Goal: Task Accomplishment & Management: Manage account settings

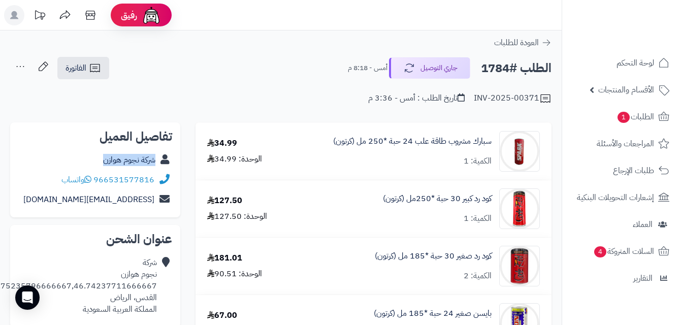
copy div "شركة نجوم هوازن"
drag, startPoint x: 95, startPoint y: 160, endPoint x: 172, endPoint y: 174, distance: 78.0
click at [162, 167] on div "شركة نجوم هوازن" at bounding box center [95, 160] width 154 height 20
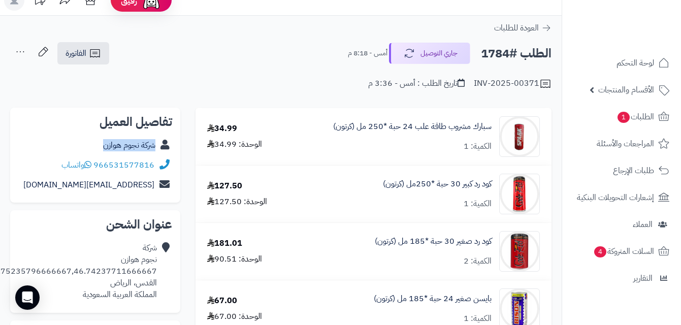
scroll to position [2, 0]
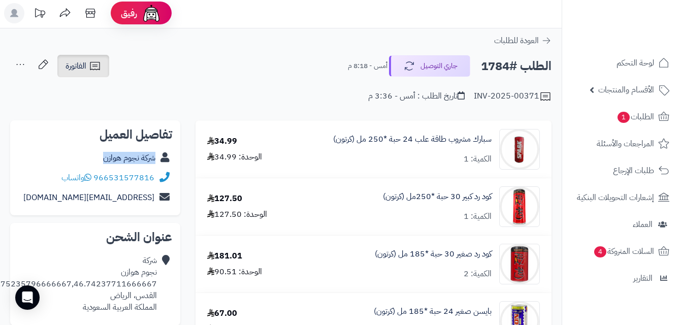
click at [80, 68] on span "الفاتورة" at bounding box center [76, 66] width 21 height 12
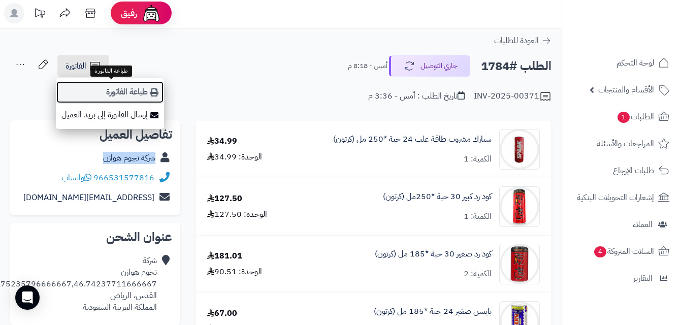
click at [116, 90] on link "طباعة الفاتورة" at bounding box center [110, 92] width 108 height 23
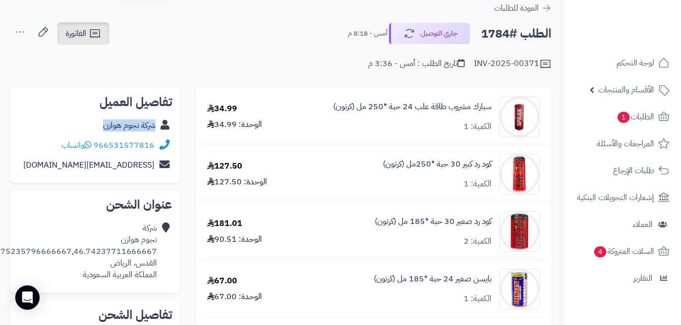
scroll to position [51, 0]
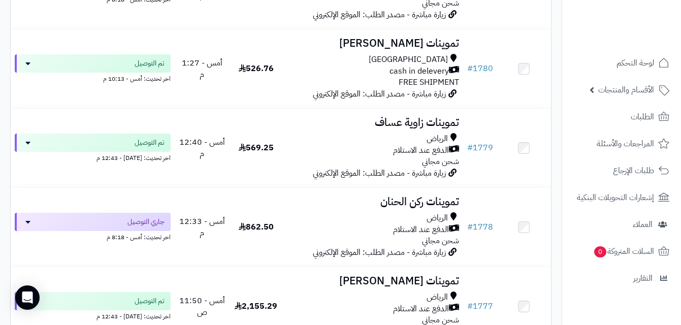
scroll to position [1868, 0]
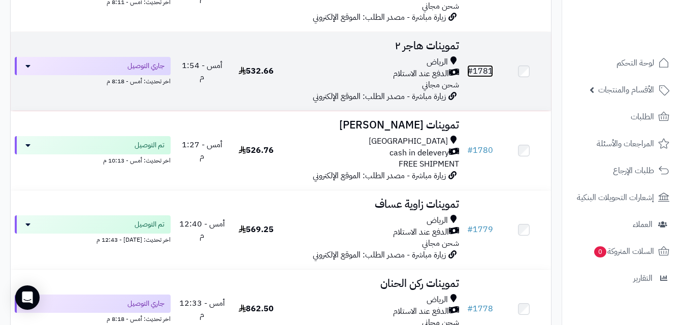
click at [480, 74] on link "# 1781" at bounding box center [480, 71] width 26 height 12
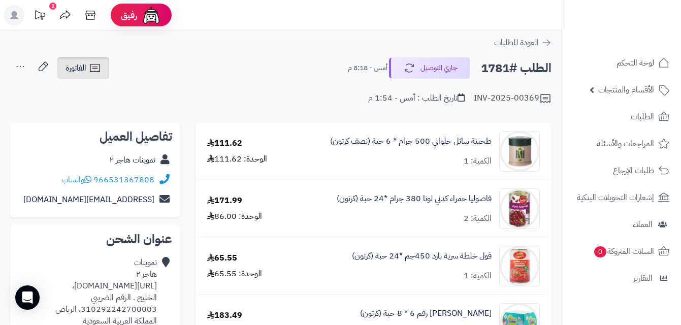
click at [87, 67] on link "الفاتورة" at bounding box center [83, 68] width 52 height 22
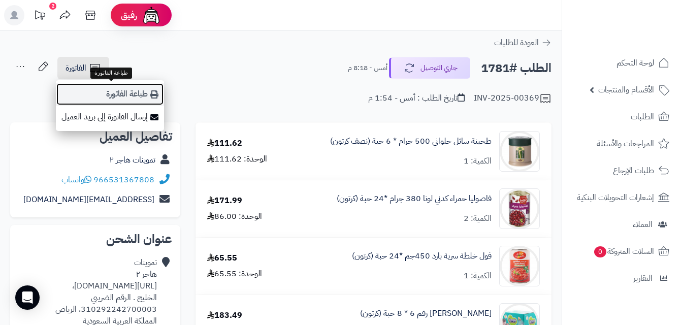
click at [135, 91] on link "طباعة الفاتورة" at bounding box center [110, 94] width 108 height 23
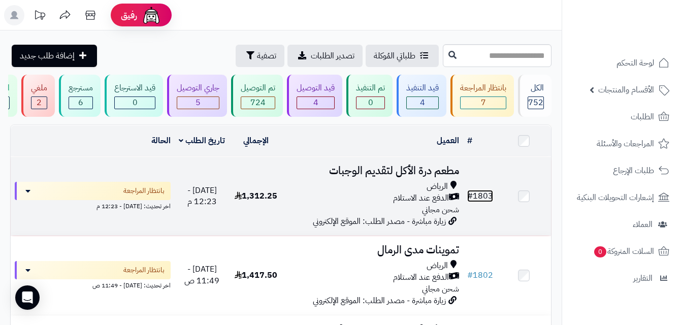
click at [491, 201] on link "# 1803" at bounding box center [480, 196] width 26 height 12
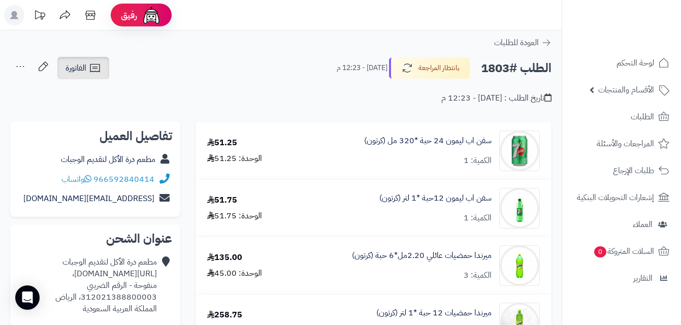
click at [88, 64] on link "الفاتورة" at bounding box center [83, 68] width 52 height 22
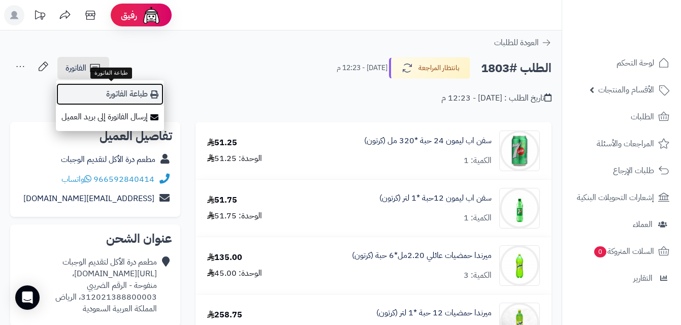
click at [131, 91] on link "طباعة الفاتورة" at bounding box center [110, 94] width 108 height 23
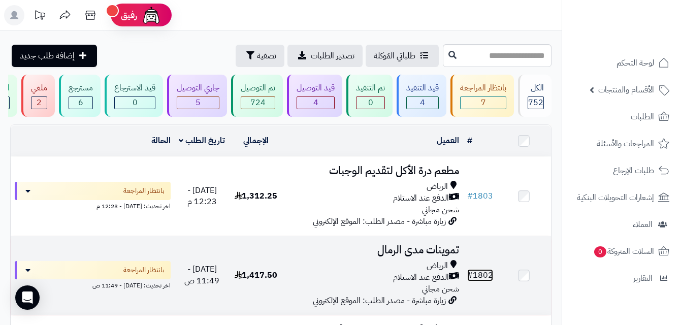
click at [483, 280] on link "# 1802" at bounding box center [480, 275] width 26 height 12
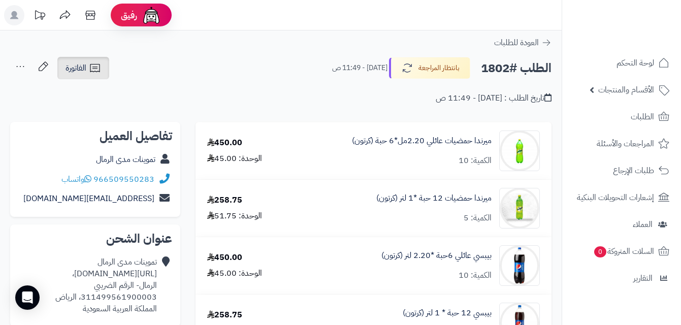
click at [95, 60] on link "الفاتورة" at bounding box center [83, 68] width 52 height 22
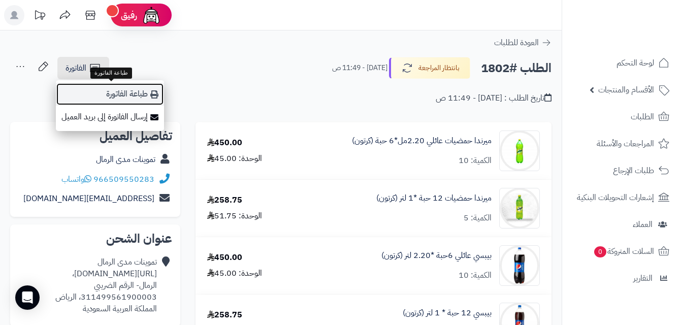
click at [140, 95] on link "طباعة الفاتورة" at bounding box center [110, 94] width 108 height 23
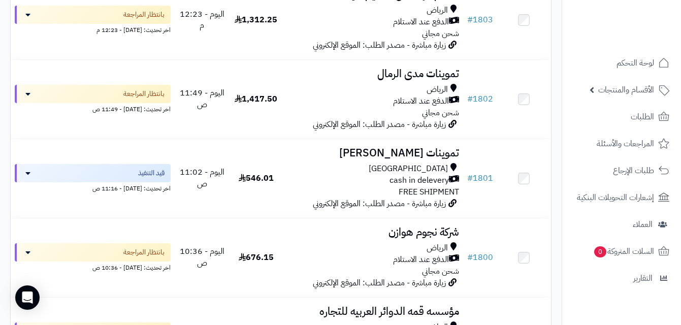
scroll to position [190, 0]
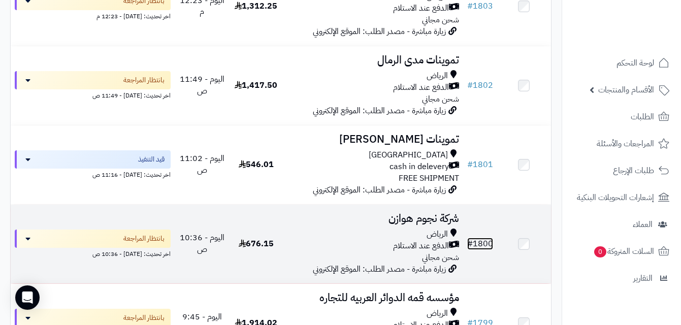
click at [484, 250] on link "# 1800" at bounding box center [480, 244] width 26 height 12
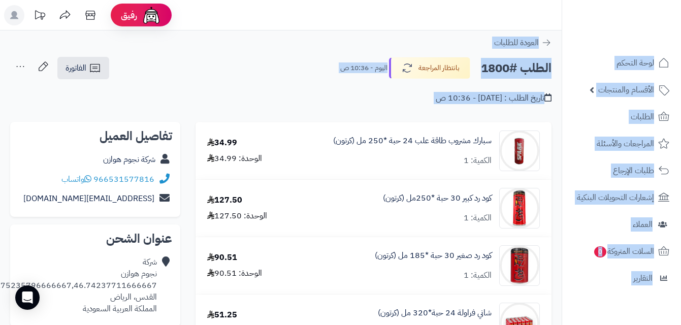
drag, startPoint x: 679, startPoint y: 72, endPoint x: 683, endPoint y: 115, distance: 43.4
click at [681, 116] on html "**********" at bounding box center [340, 162] width 681 height 325
click at [176, 73] on div "الطلب #1800 بانتظار المراجعة اليوم - 10:36 ص الفاتورة طباعة الفاتورة إرسال الفا…" at bounding box center [281, 68] width 542 height 24
click at [92, 70] on icon at bounding box center [95, 68] width 12 height 12
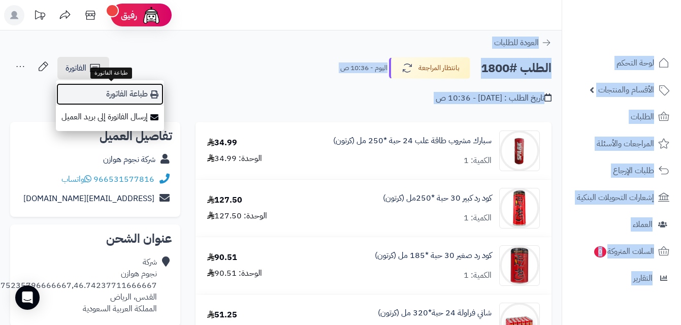
click at [139, 99] on link "طباعة الفاتورة" at bounding box center [110, 94] width 108 height 23
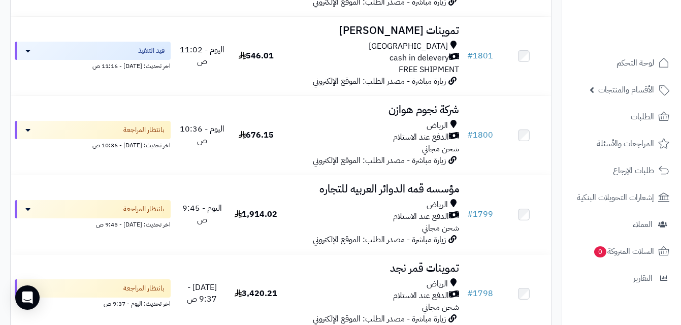
scroll to position [312, 0]
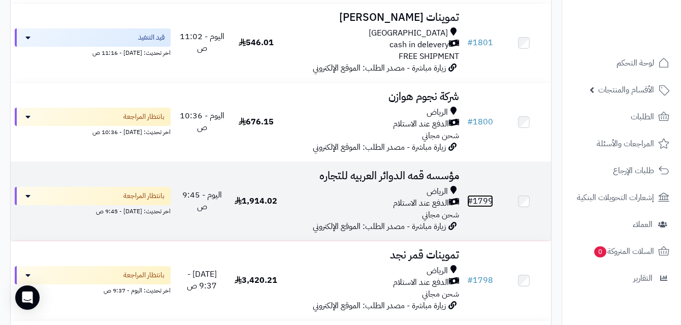
click at [485, 206] on link "# 1799" at bounding box center [480, 201] width 26 height 12
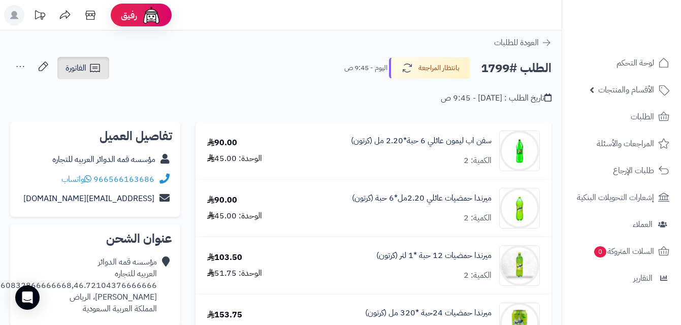
click at [84, 62] on span "الفاتورة" at bounding box center [76, 68] width 21 height 12
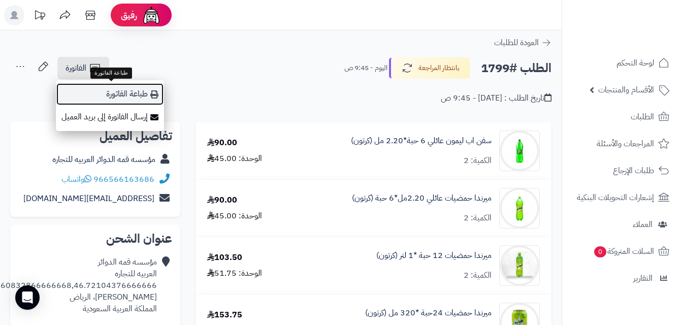
click at [125, 87] on link "طباعة الفاتورة" at bounding box center [110, 94] width 108 height 23
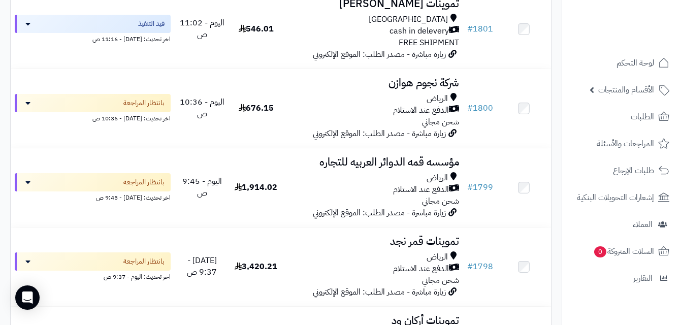
scroll to position [353, 0]
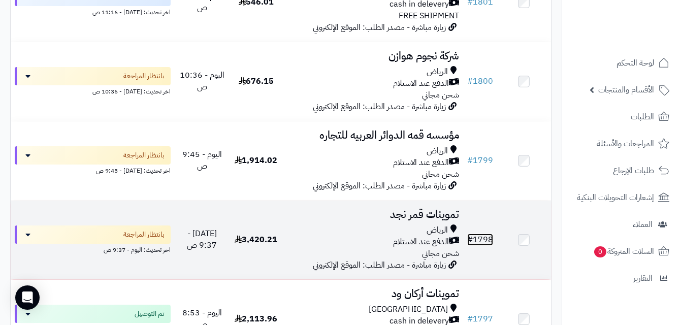
click at [486, 246] on link "# 1798" at bounding box center [480, 240] width 26 height 12
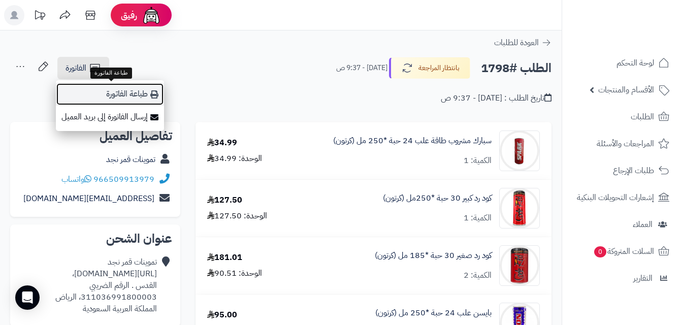
click at [118, 93] on link "طباعة الفاتورة" at bounding box center [110, 94] width 108 height 23
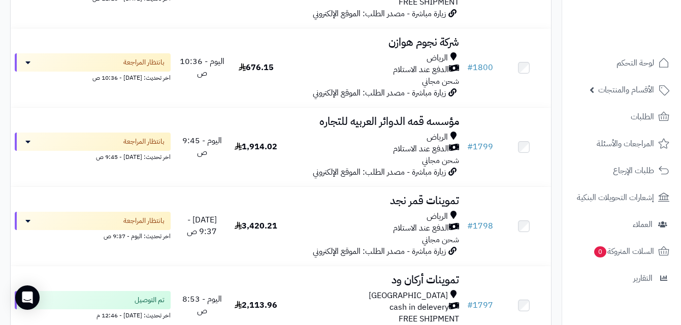
scroll to position [380, 0]
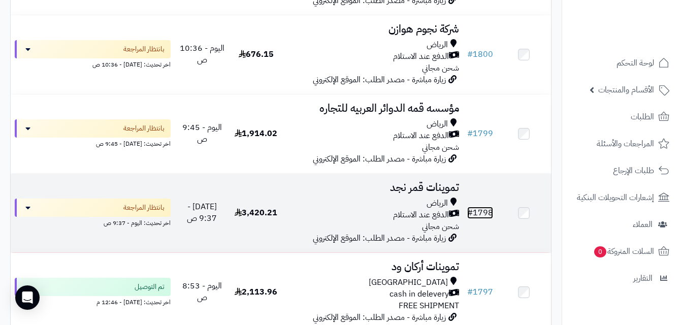
click at [481, 219] on link "# 1798" at bounding box center [480, 213] width 26 height 12
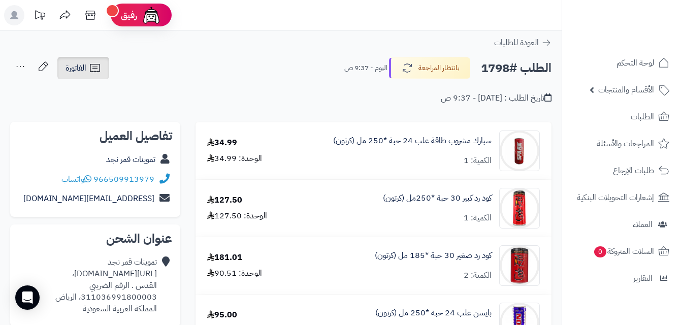
click at [83, 65] on span "الفاتورة" at bounding box center [76, 68] width 21 height 12
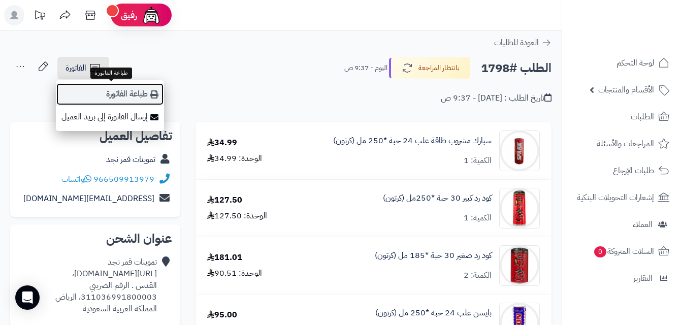
click at [122, 92] on link "طباعة الفاتورة" at bounding box center [110, 94] width 108 height 23
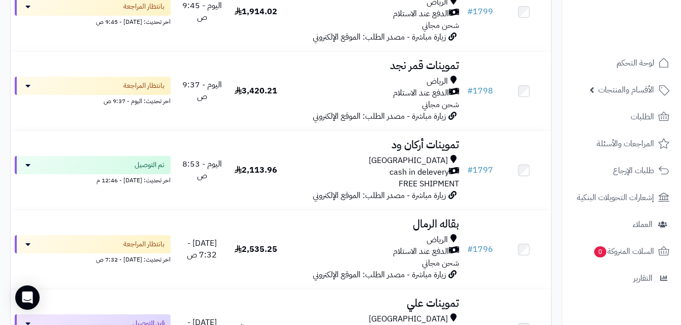
scroll to position [556, 0]
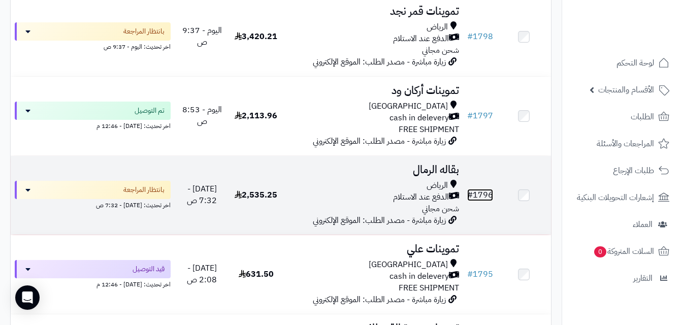
click at [476, 200] on link "# 1796" at bounding box center [480, 195] width 26 height 12
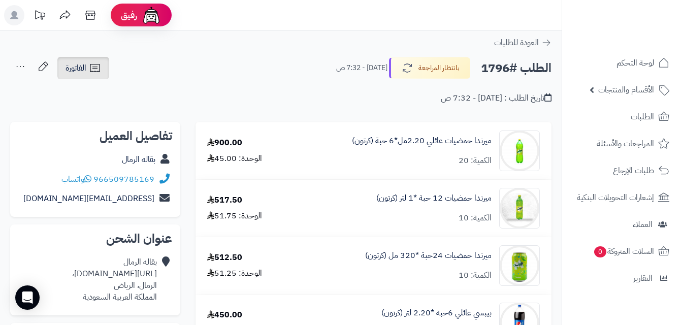
click at [84, 70] on span "الفاتورة" at bounding box center [76, 68] width 21 height 12
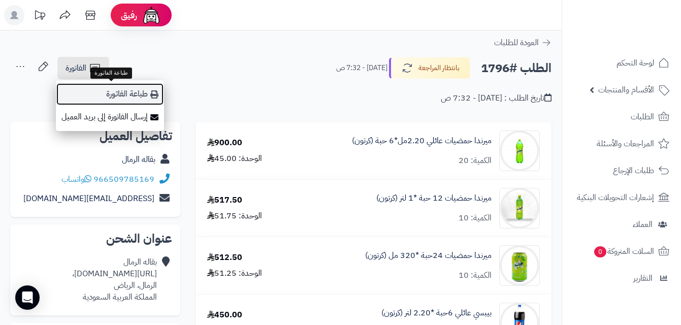
click at [113, 94] on link "طباعة الفاتورة" at bounding box center [110, 94] width 108 height 23
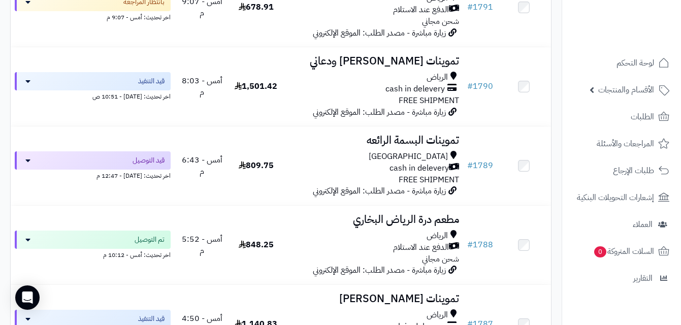
scroll to position [1126, 0]
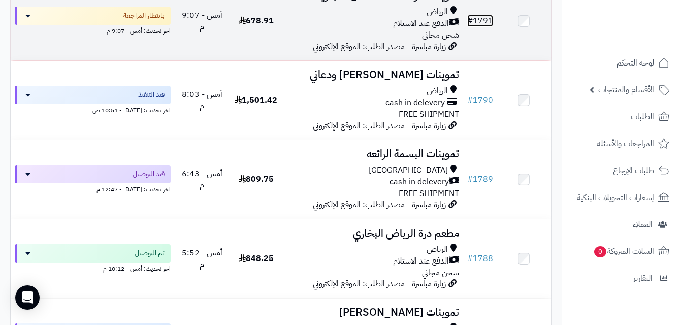
click at [482, 26] on link "# 1791" at bounding box center [480, 21] width 26 height 12
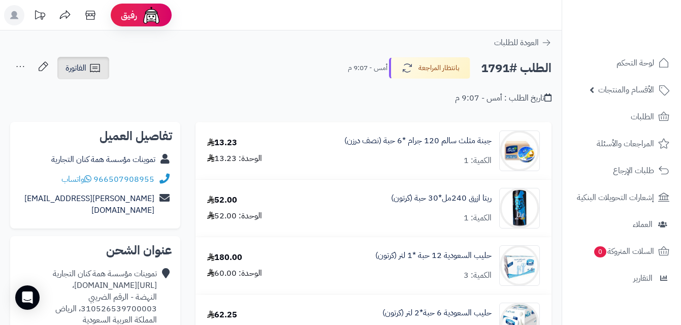
click at [94, 71] on icon at bounding box center [95, 68] width 12 height 12
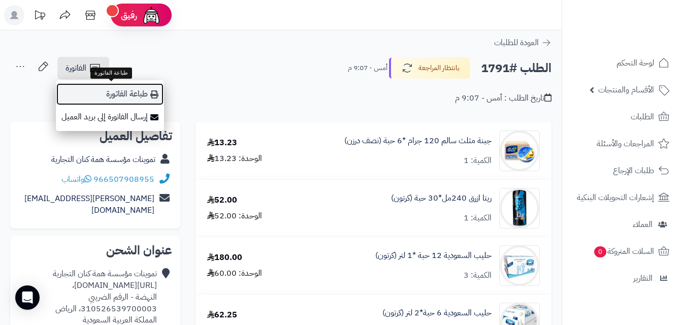
click at [137, 98] on link "طباعة الفاتورة" at bounding box center [110, 94] width 108 height 23
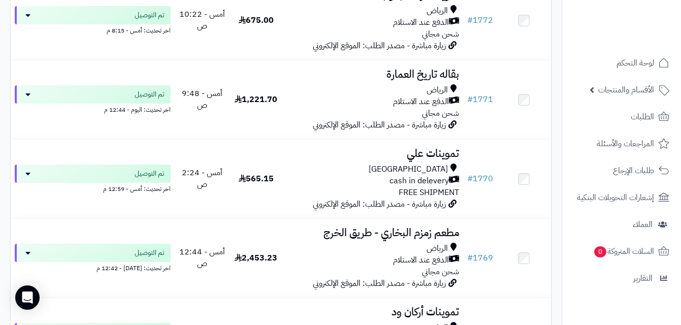
scroll to position [2714, 0]
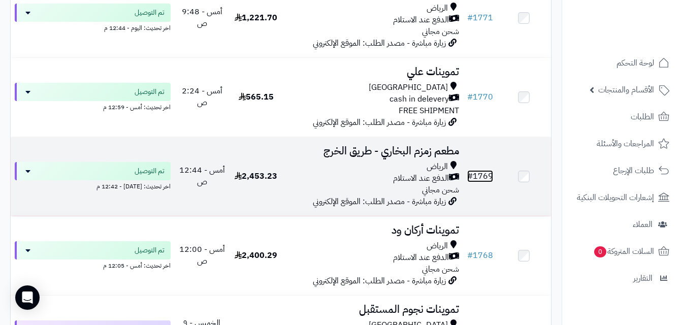
click at [478, 180] on link "# 1769" at bounding box center [480, 176] width 26 height 12
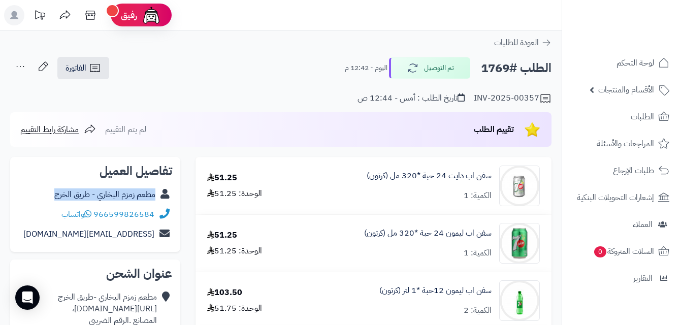
copy div "مطعم زمزم البخاري - طريق الخرج"
drag, startPoint x: 47, startPoint y: 192, endPoint x: 159, endPoint y: 193, distance: 111.8
click at [159, 193] on div "مطعم زمزم البخاري - طريق الخرج" at bounding box center [95, 195] width 154 height 20
click at [96, 64] on icon at bounding box center [95, 68] width 12 height 12
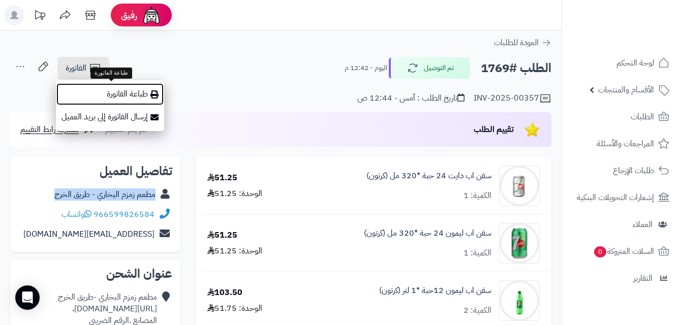
click at [130, 93] on link "طباعة الفاتورة" at bounding box center [110, 94] width 108 height 23
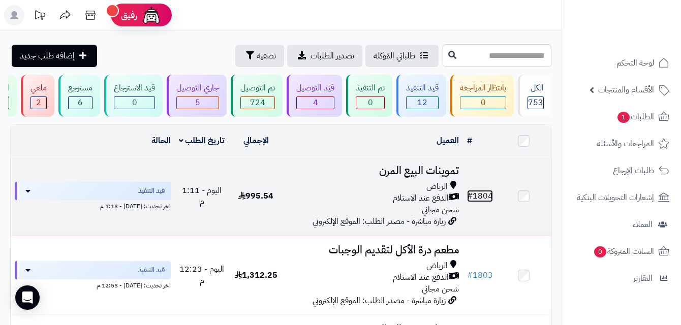
click at [481, 201] on link "# 1804" at bounding box center [480, 196] width 26 height 12
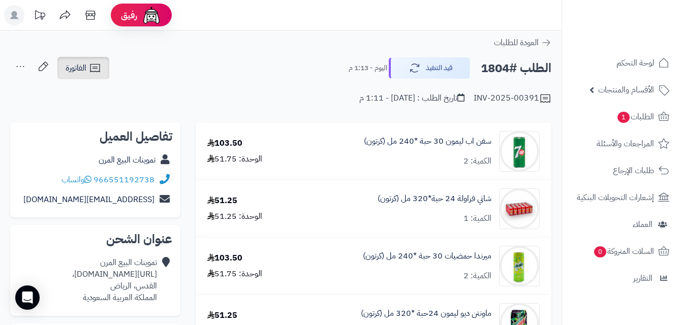
click at [90, 68] on icon at bounding box center [95, 68] width 12 height 12
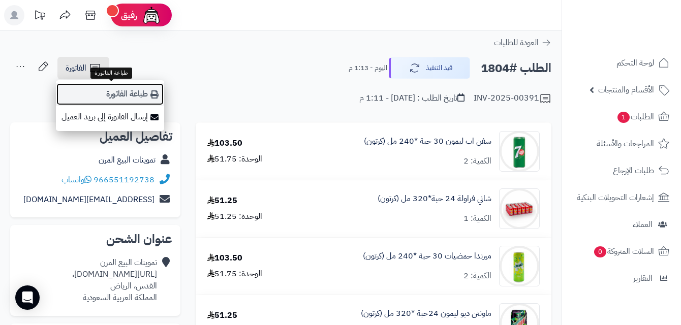
click at [150, 92] on link "طباعة الفاتورة" at bounding box center [110, 94] width 108 height 23
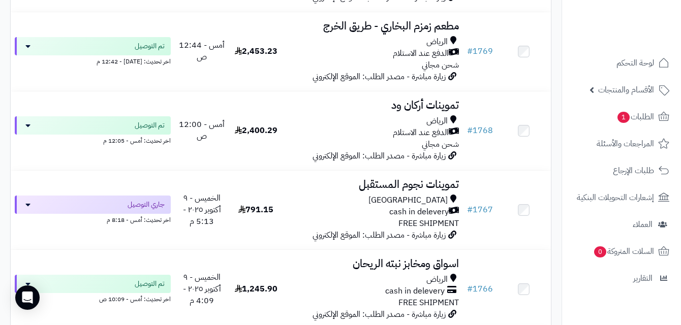
scroll to position [2878, 0]
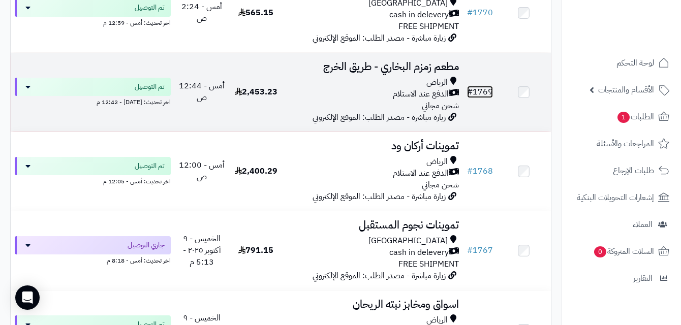
click at [485, 97] on link "# 1769" at bounding box center [480, 92] width 26 height 12
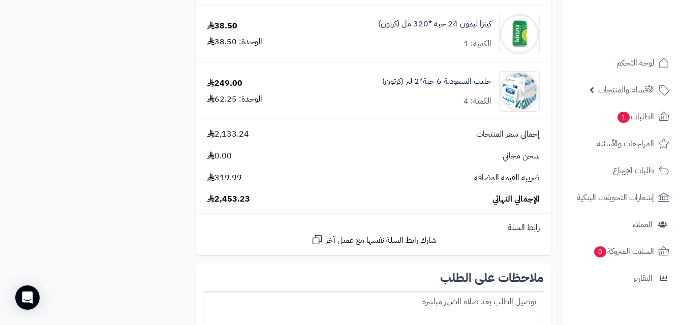
scroll to position [1004, 0]
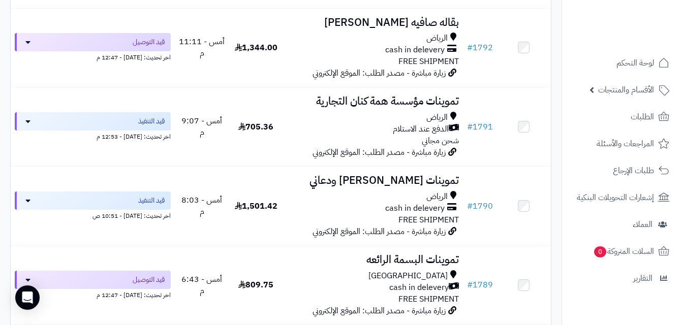
scroll to position [1072, 0]
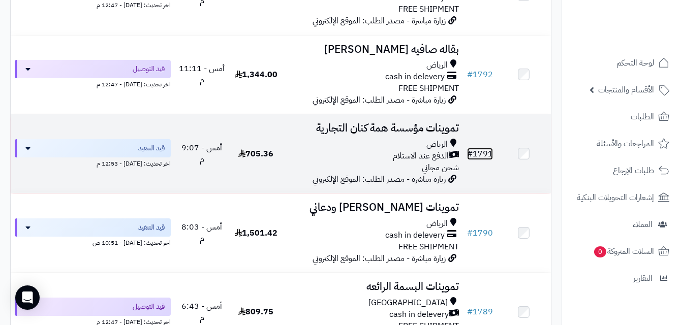
click at [486, 160] on link "# 1791" at bounding box center [480, 154] width 26 height 12
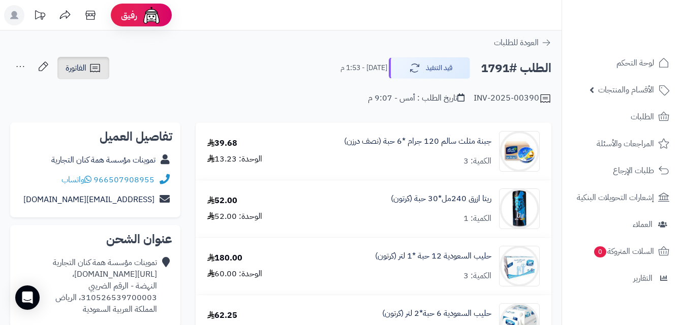
click at [94, 64] on icon at bounding box center [95, 68] width 12 height 12
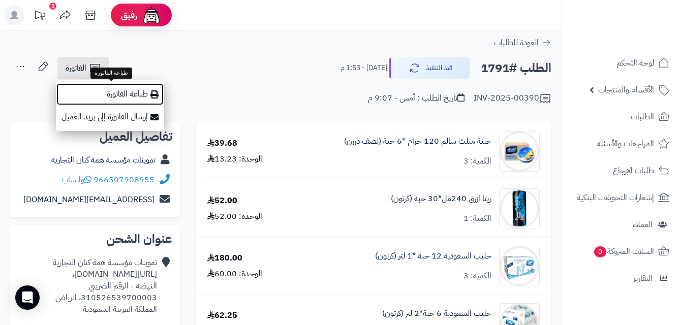
click at [131, 87] on link "طباعة الفاتورة" at bounding box center [110, 94] width 108 height 23
